Goal: Browse casually

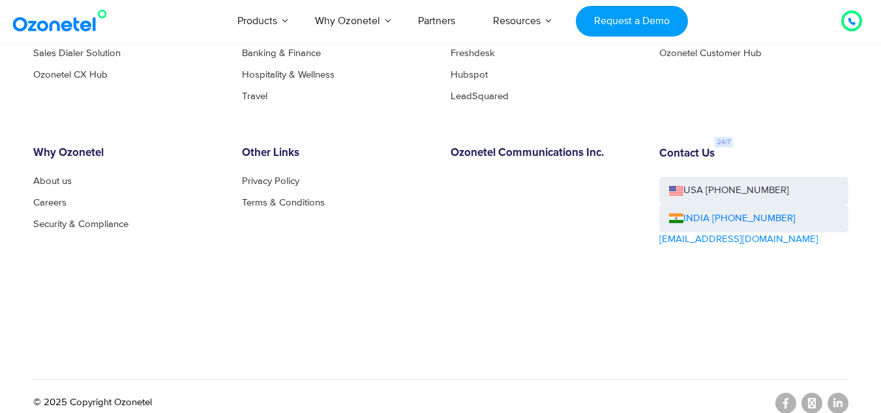
scroll to position [7254, 0]
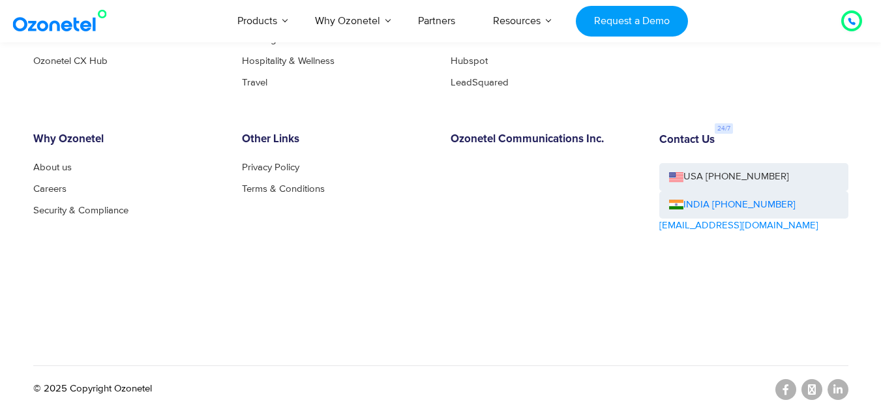
click at [226, 277] on div "Why Ozonetel About us Careers Security & Compliance" at bounding box center [127, 219] width 209 height 173
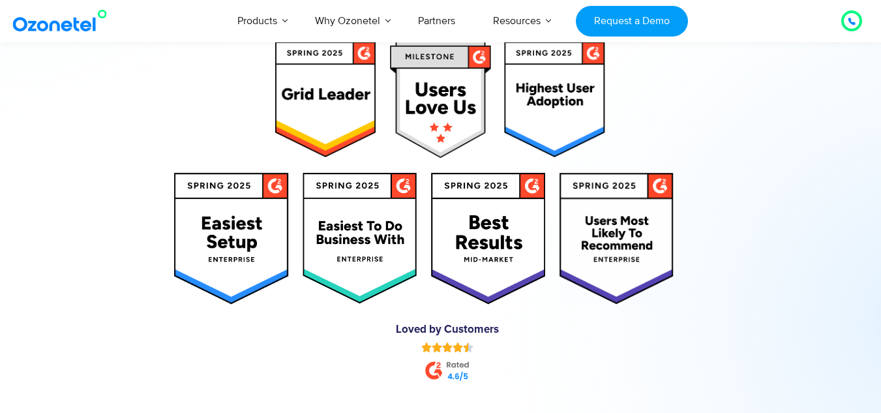
scroll to position [6537, 0]
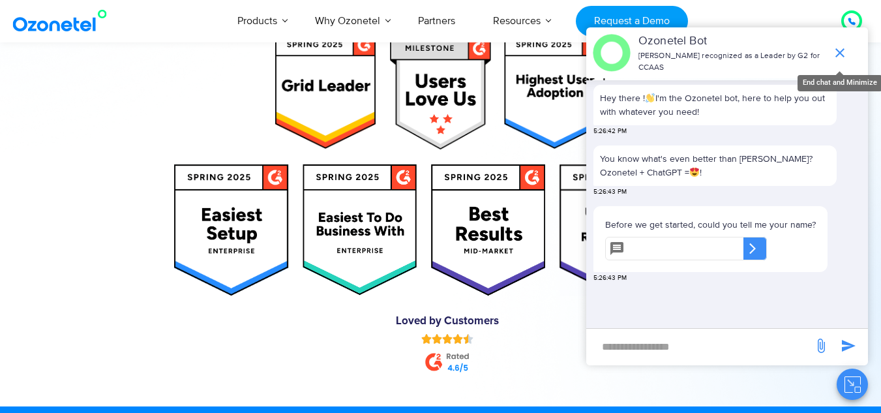
click at [843, 51] on icon "end chat or minimize" at bounding box center [840, 53] width 16 height 16
